Goal: Navigation & Orientation: Find specific page/section

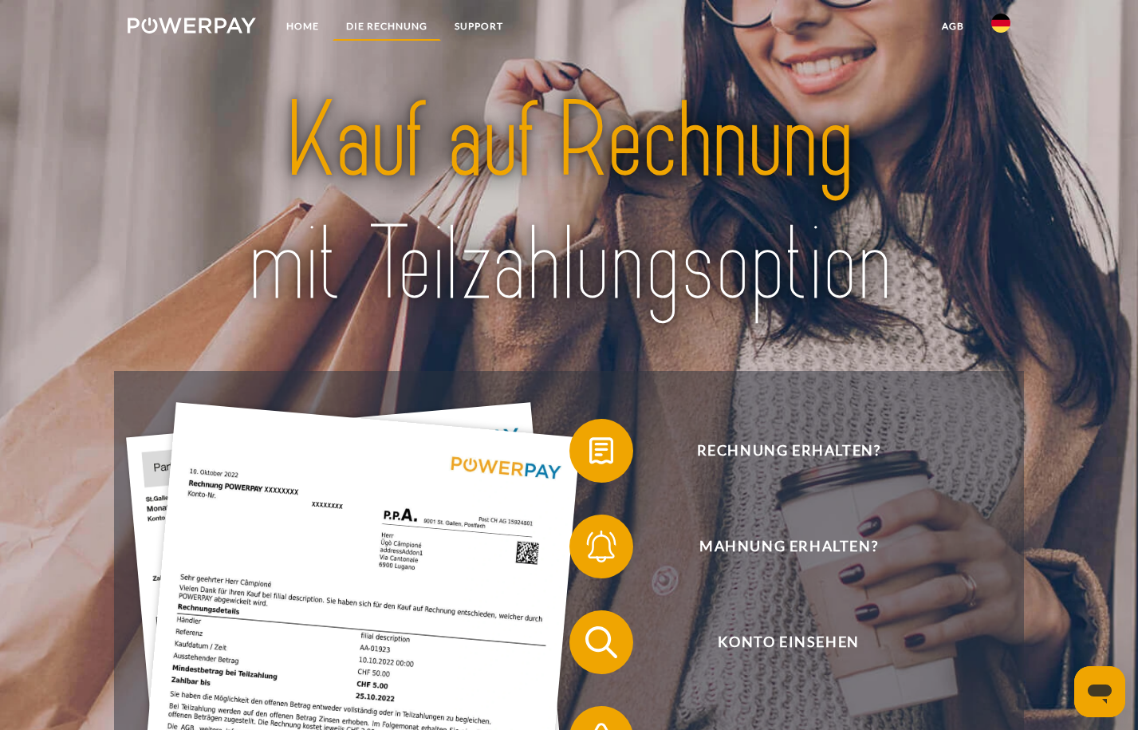
click at [395, 22] on link "DIE RECHNUNG" at bounding box center [386, 26] width 108 height 29
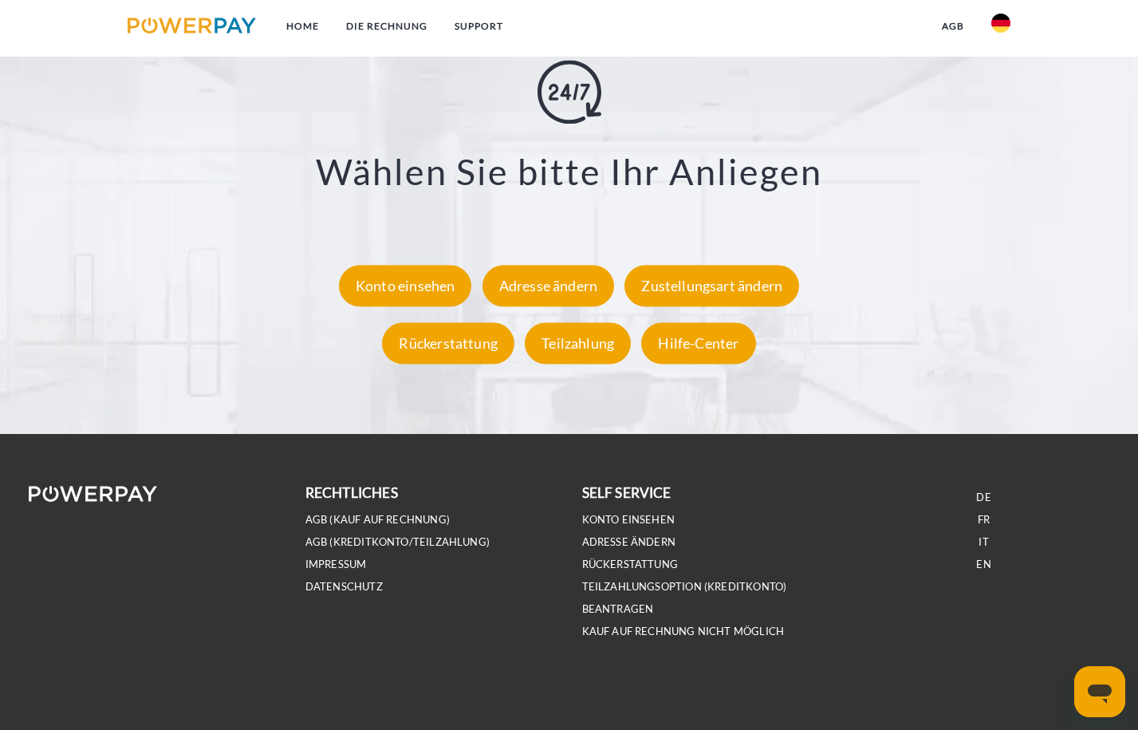
scroll to position [2898, 0]
click at [674, 364] on div "Hilfe-Center" at bounding box center [698, 342] width 114 height 41
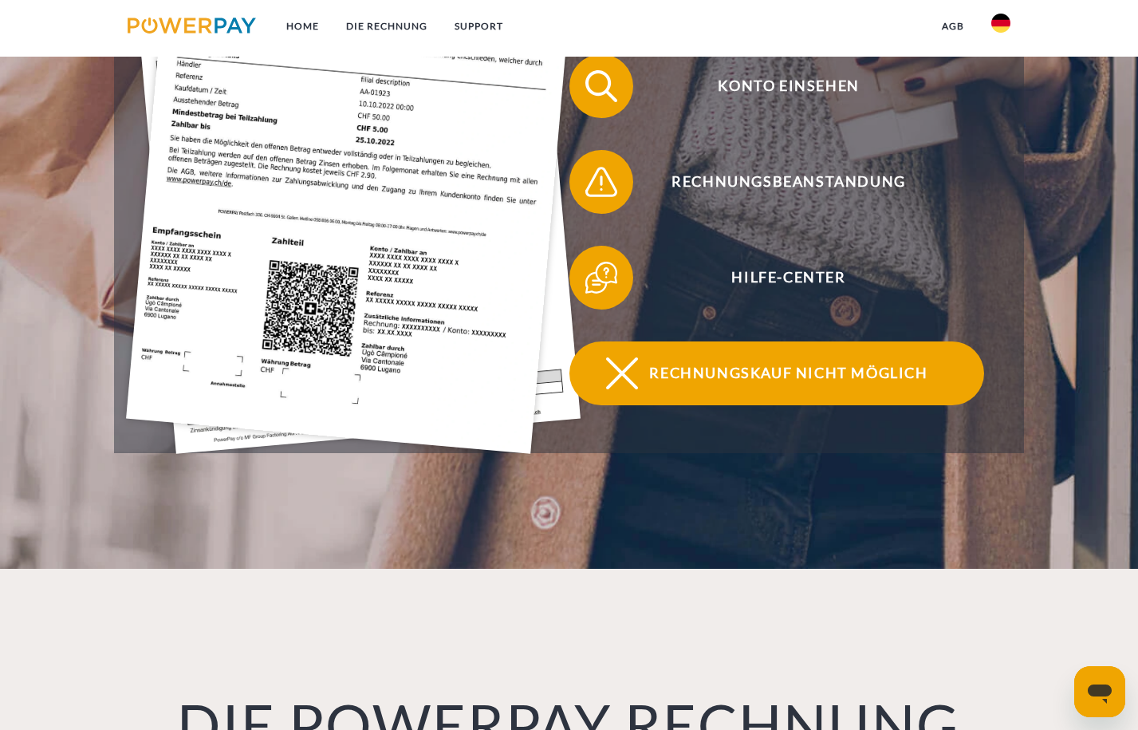
scroll to position [453, 0]
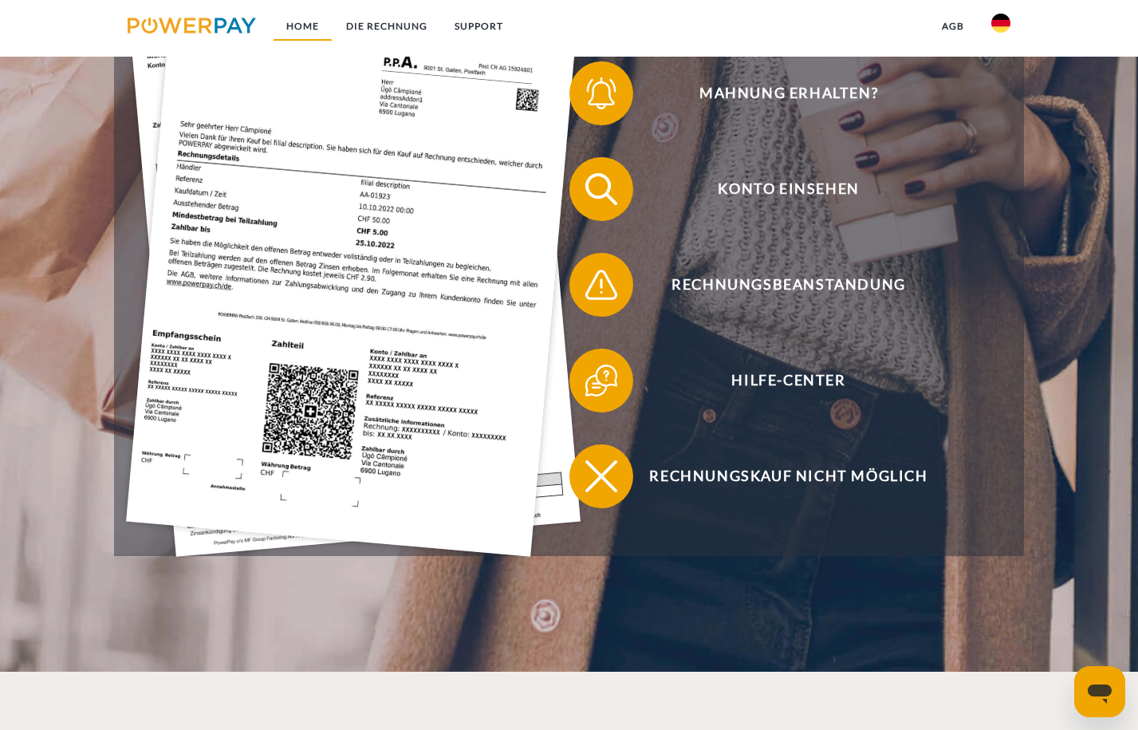
click at [307, 29] on link "Home" at bounding box center [303, 26] width 60 height 29
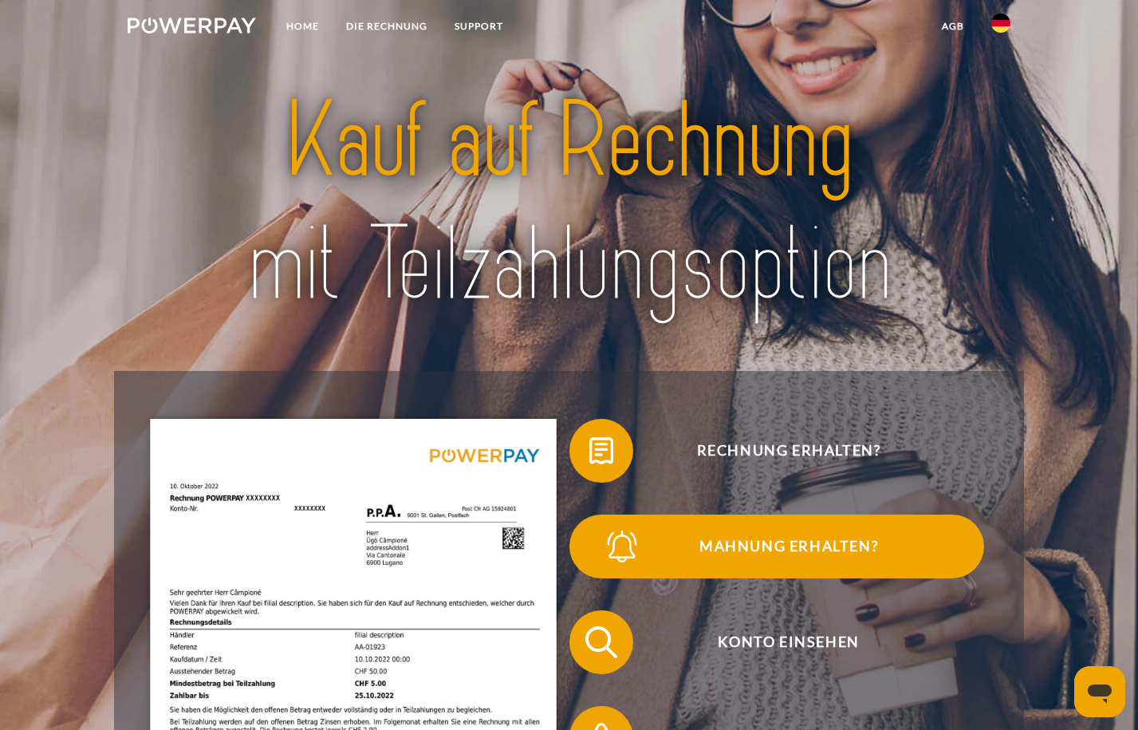
click at [620, 545] on img at bounding box center [622, 546] width 40 height 40
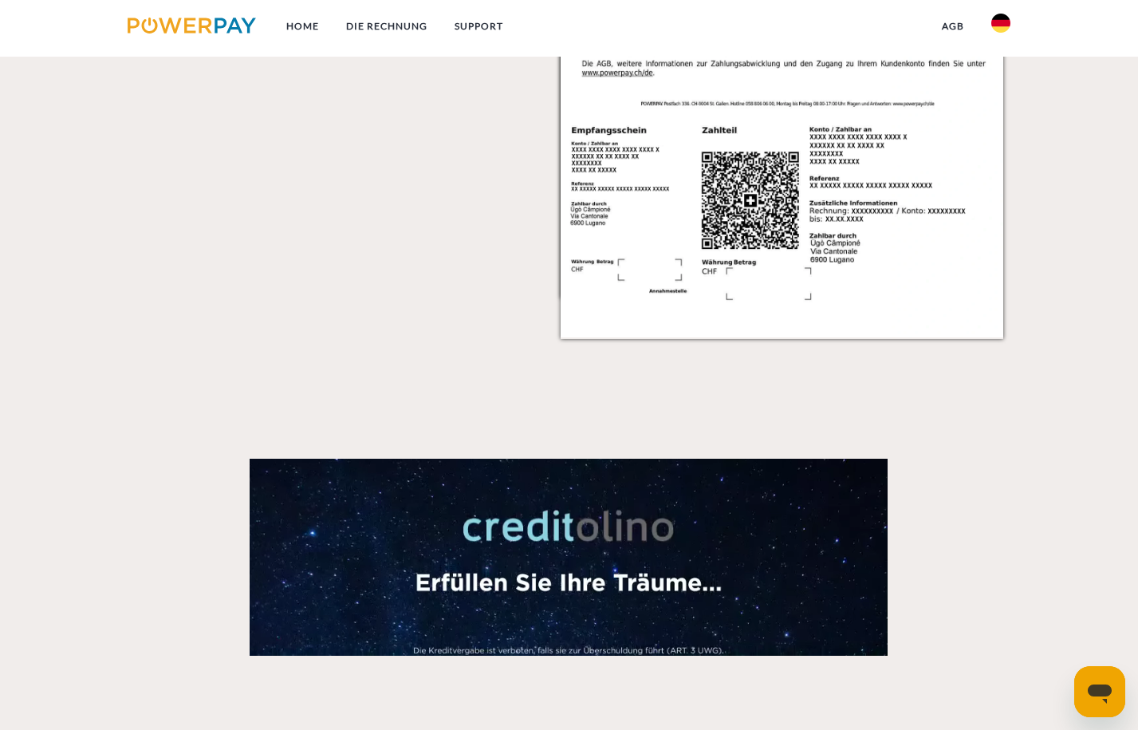
scroll to position [1953, 0]
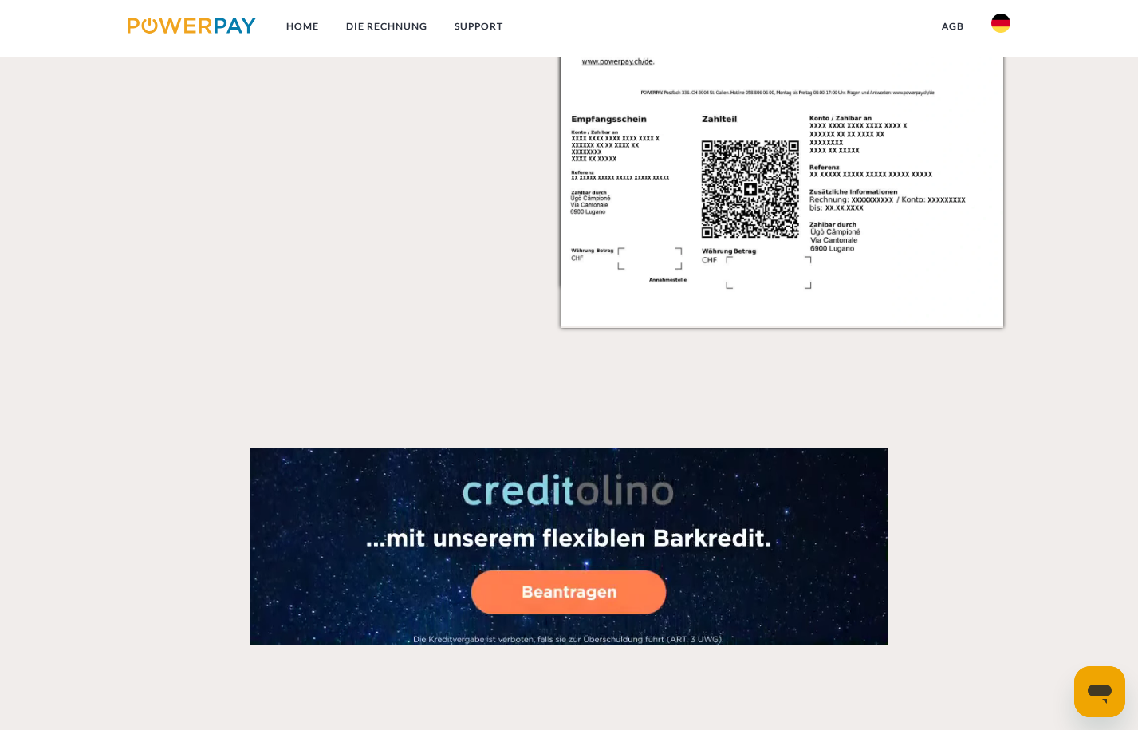
click at [1097, 684] on icon "Messaging-Fenster öffnen" at bounding box center [1099, 693] width 24 height 19
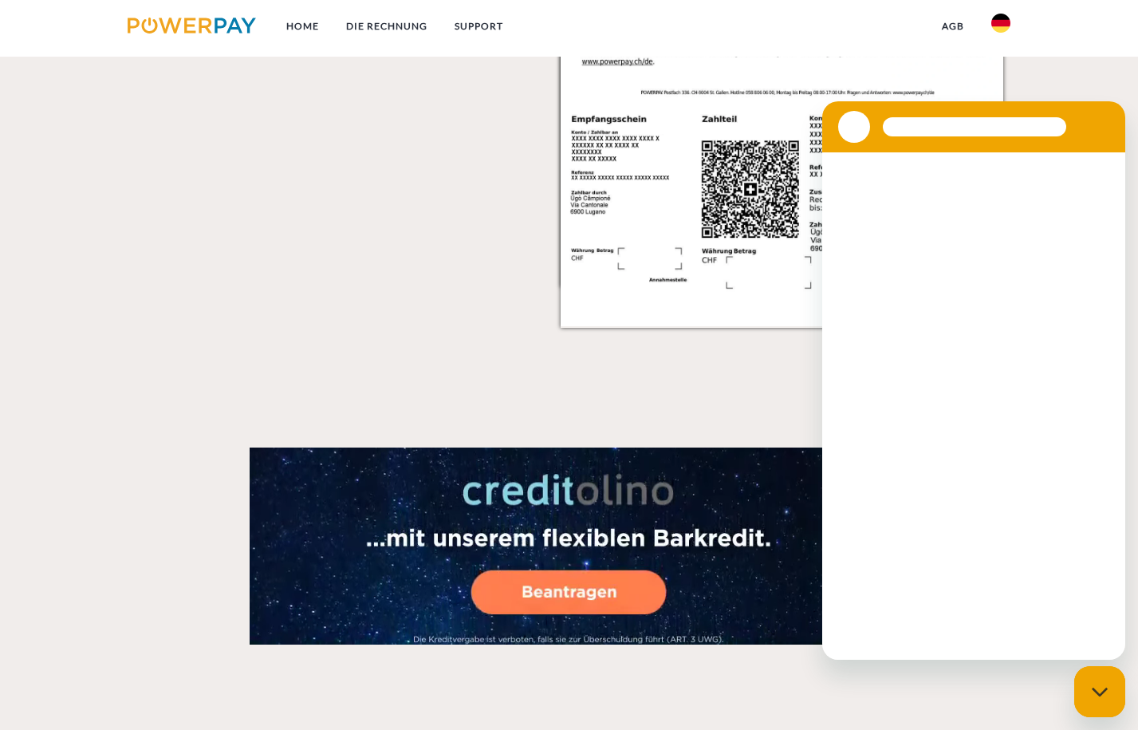
scroll to position [0, 0]
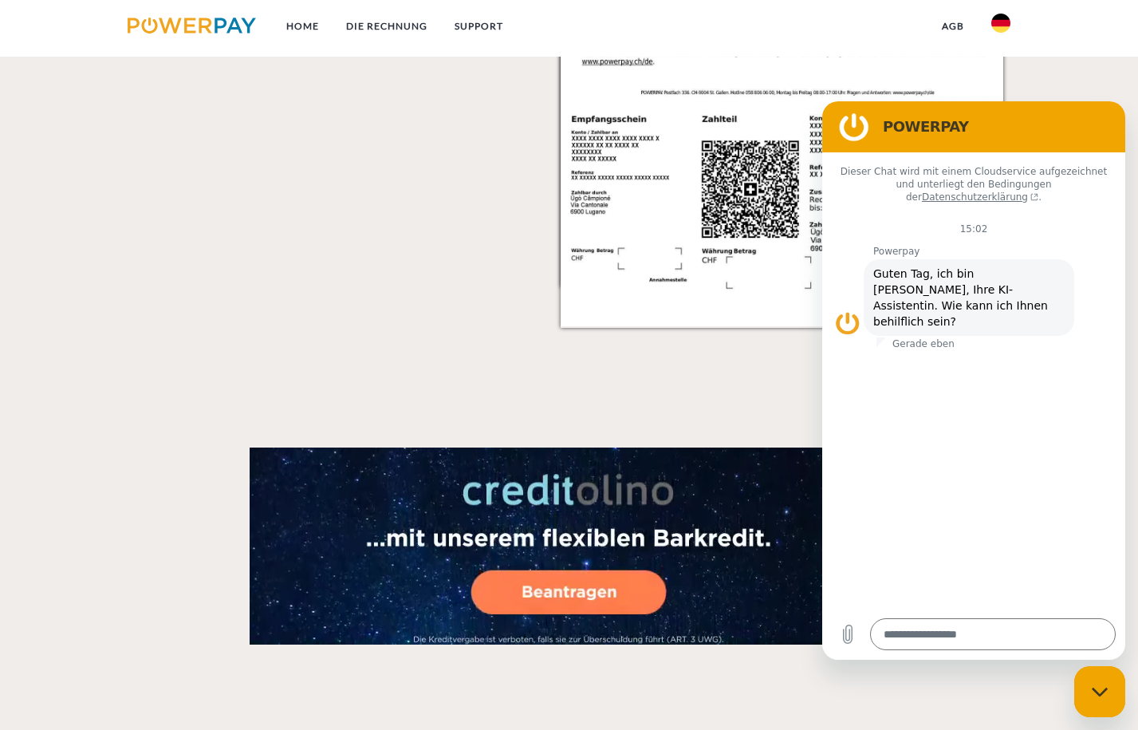
click at [720, 644] on video at bounding box center [569, 545] width 638 height 197
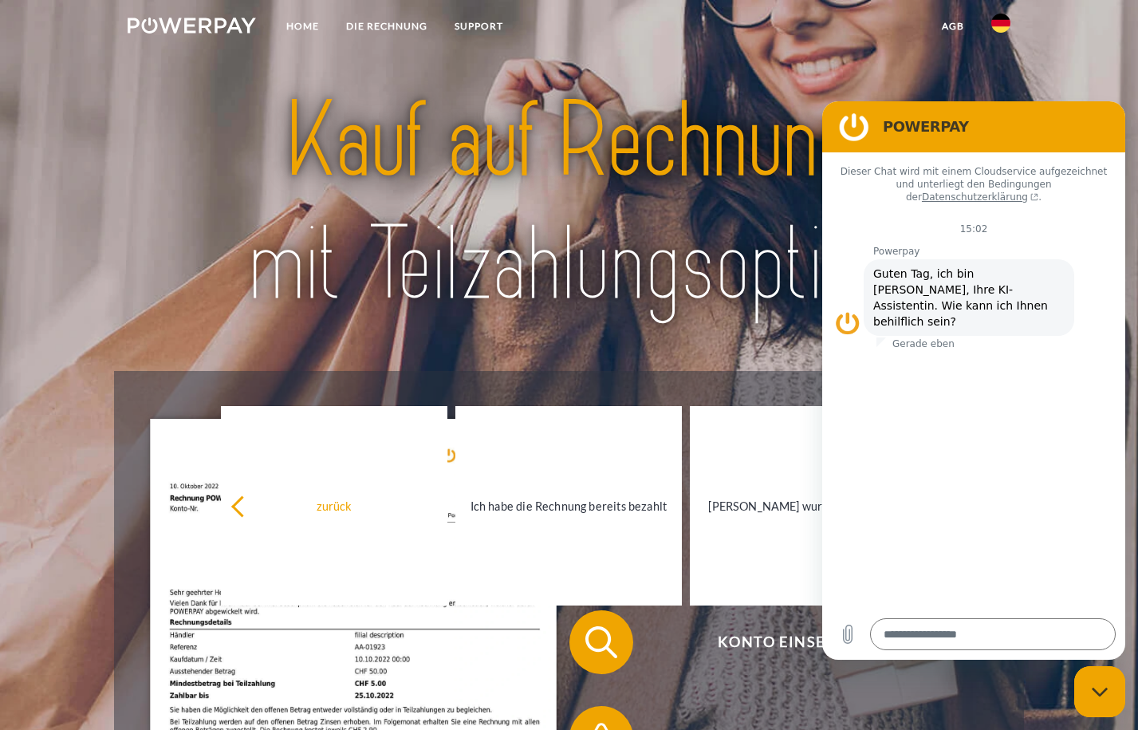
click at [862, 128] on figure at bounding box center [854, 127] width 32 height 32
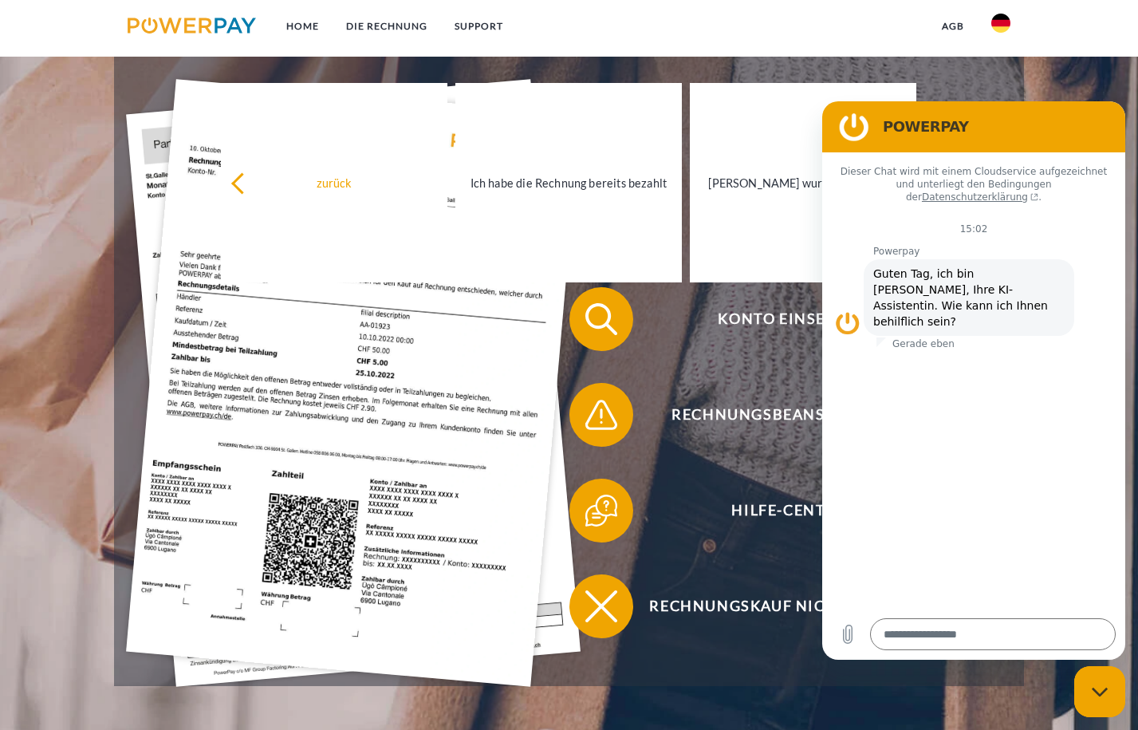
scroll to position [320, 0]
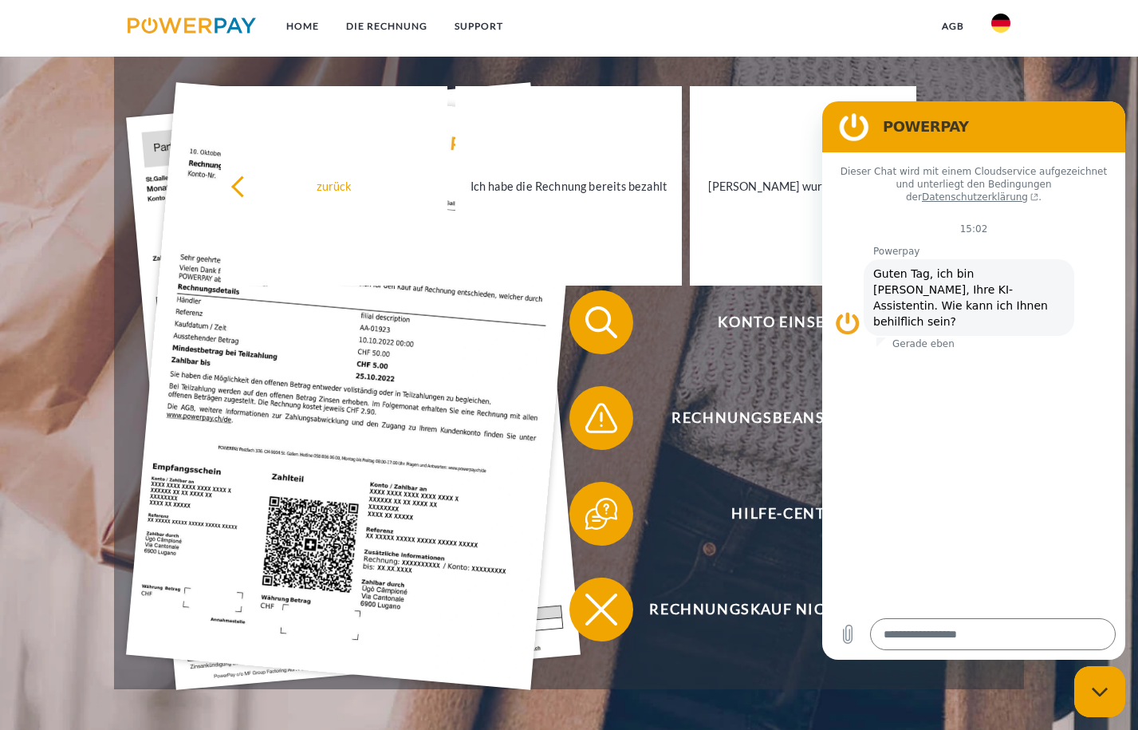
click at [1109, 684] on div "Messaging-Fenster schließen" at bounding box center [1100, 691] width 48 height 48
type textarea "*"
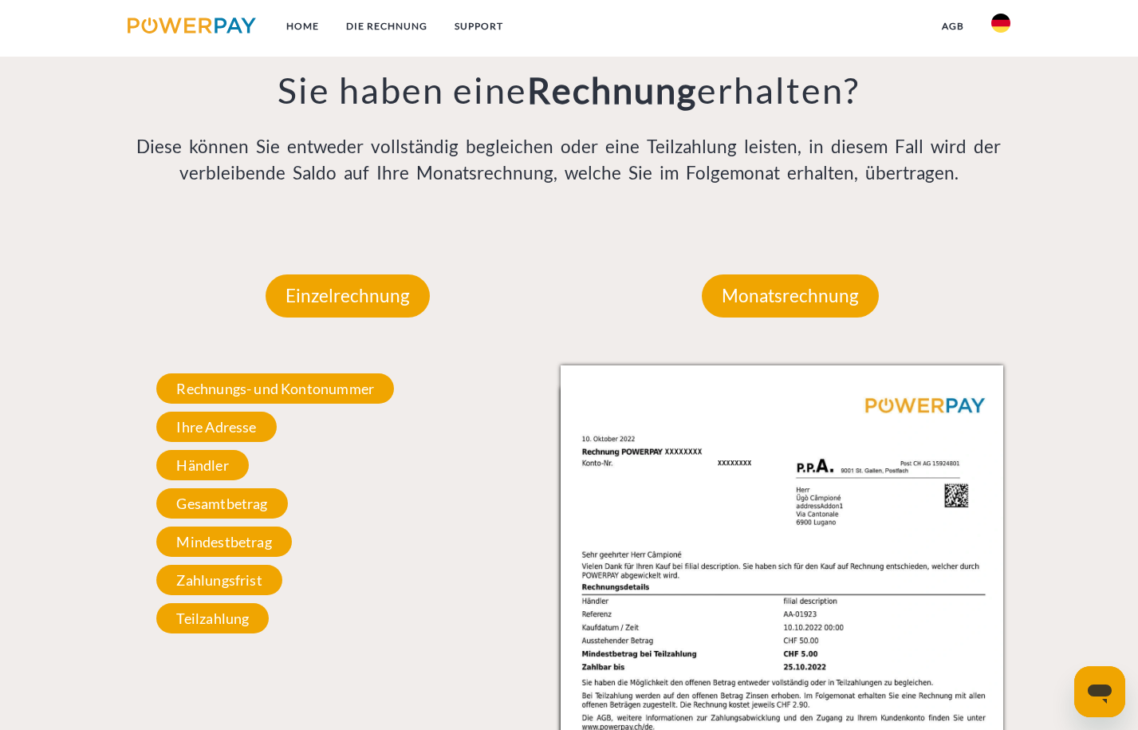
scroll to position [1291, 0]
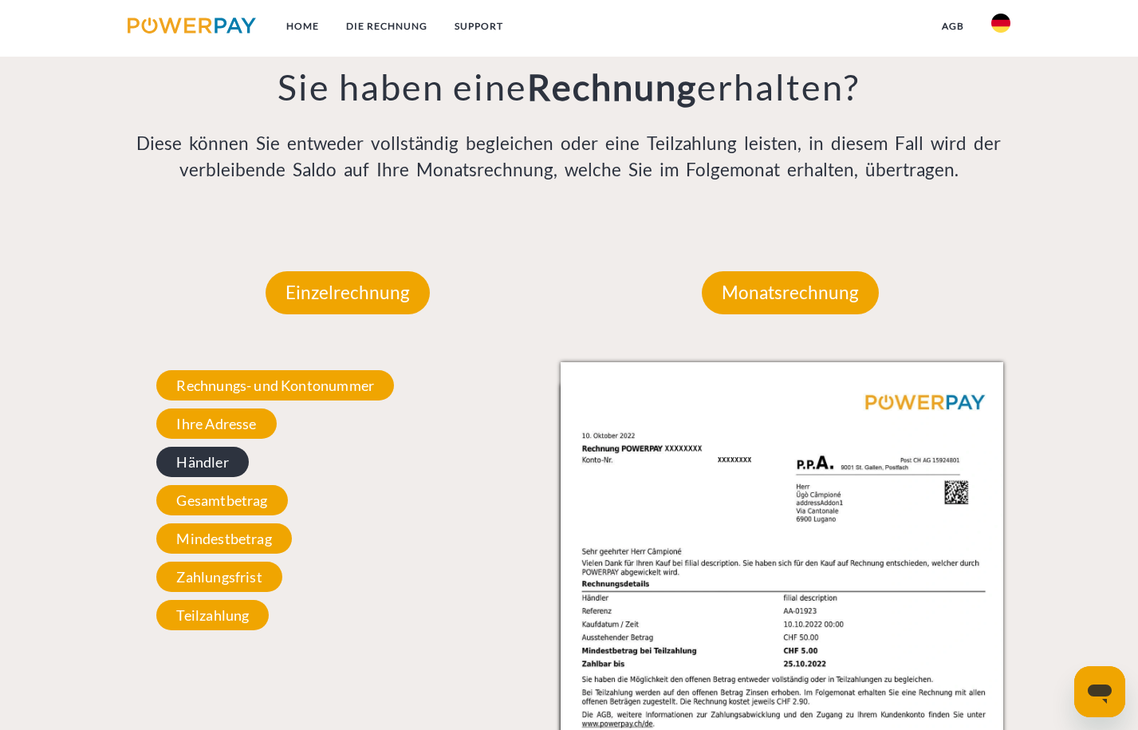
click at [218, 459] on span "Händler" at bounding box center [202, 461] width 92 height 30
